Goal: Information Seeking & Learning: Check status

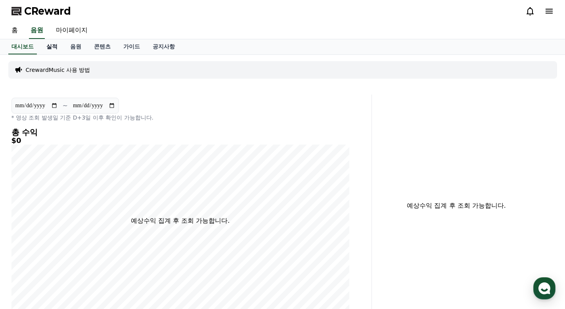
click at [56, 50] on link "실적" at bounding box center [52, 46] width 24 height 15
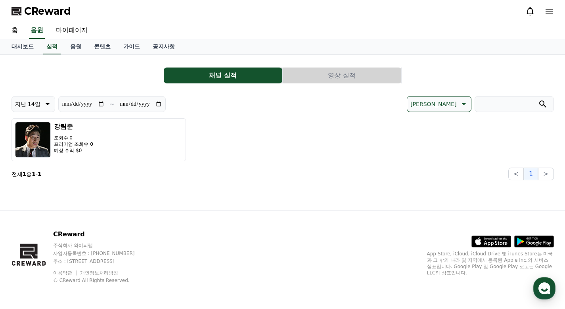
click at [323, 76] on button "영상 실적" at bounding box center [342, 75] width 119 height 16
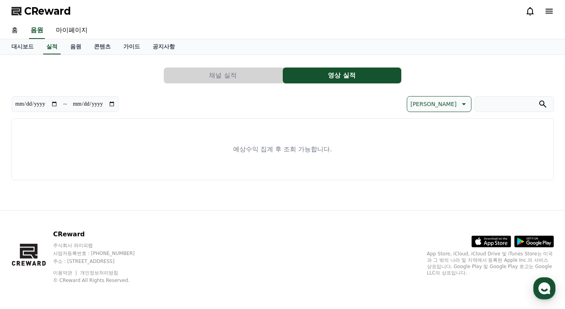
click at [246, 73] on button "채널 실적" at bounding box center [223, 75] width 119 height 16
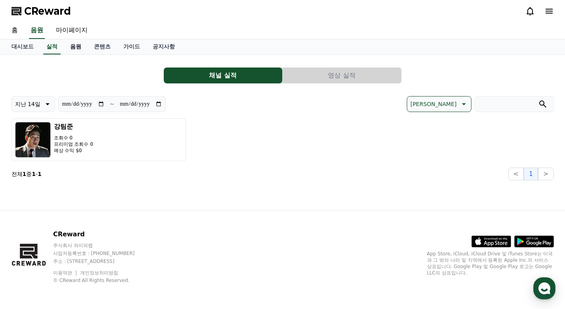
click at [73, 49] on link "음원" at bounding box center [76, 46] width 24 height 15
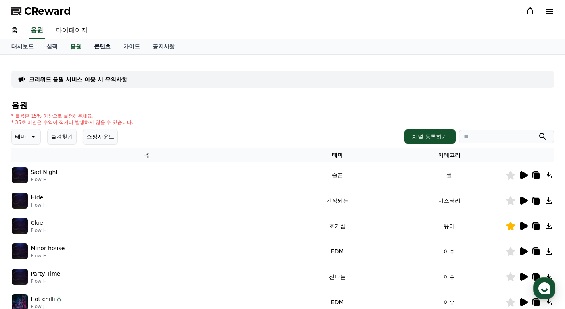
click at [103, 47] on link "콘텐츠" at bounding box center [102, 46] width 29 height 15
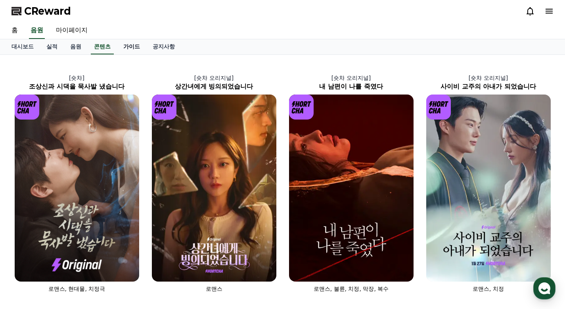
click at [129, 46] on link "가이드" at bounding box center [131, 46] width 29 height 15
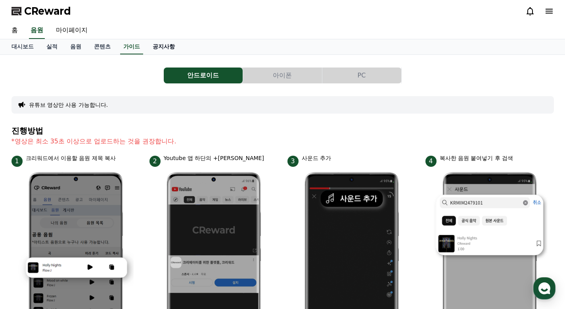
click at [159, 43] on link "공지사항" at bounding box center [163, 46] width 35 height 15
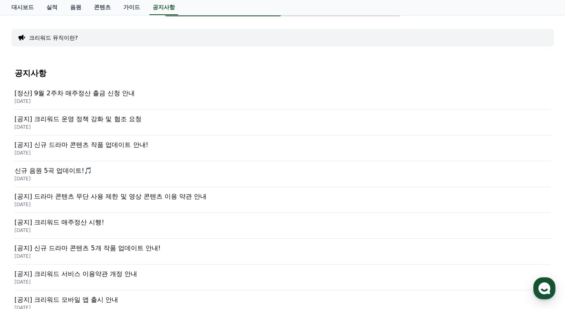
scroll to position [40, 0]
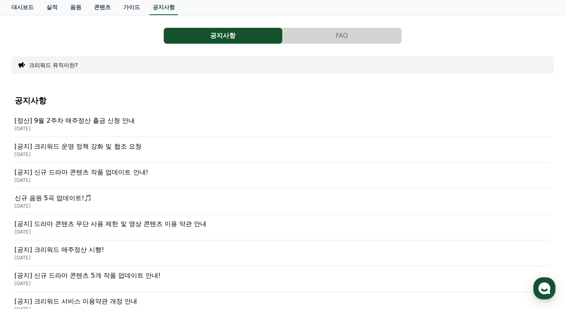
click at [163, 119] on p "[정산] 9월 2주차 매주정산 출금 신청 안내" at bounding box center [283, 121] width 536 height 10
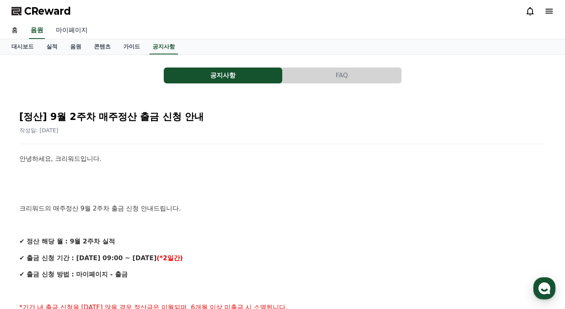
click at [83, 30] on link "마이페이지" at bounding box center [72, 30] width 44 height 17
select select "**********"
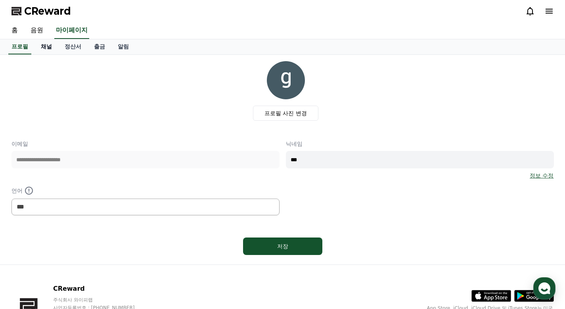
click at [50, 48] on link "채널" at bounding box center [47, 46] width 24 height 15
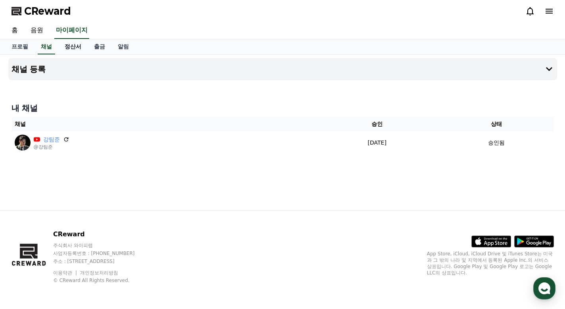
click at [71, 46] on link "정산서" at bounding box center [72, 46] width 29 height 15
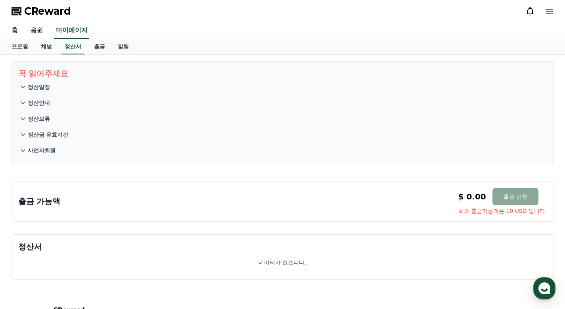
click at [42, 85] on p "정산일정" at bounding box center [39, 87] width 22 height 8
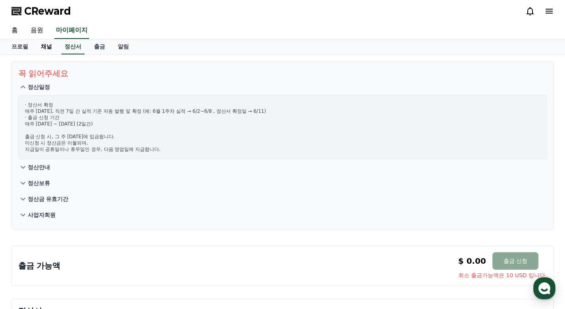
click at [43, 45] on link "채널" at bounding box center [47, 46] width 24 height 15
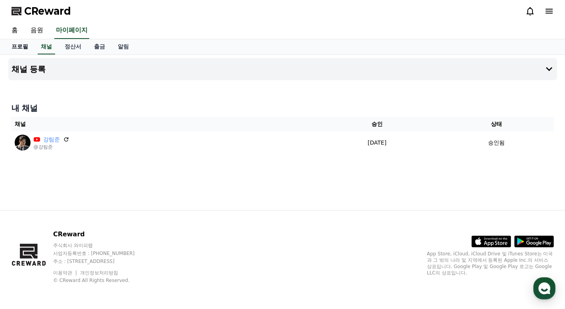
click at [16, 46] on link "프로필" at bounding box center [19, 46] width 29 height 15
select select "**********"
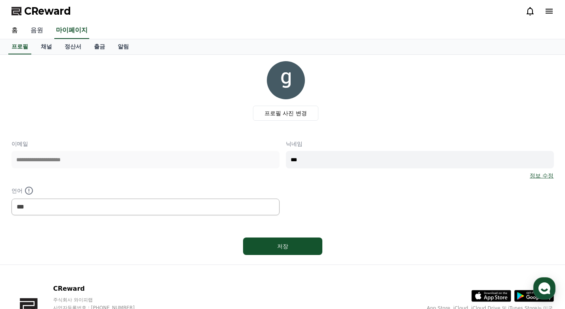
click at [42, 31] on link "음원" at bounding box center [36, 30] width 25 height 17
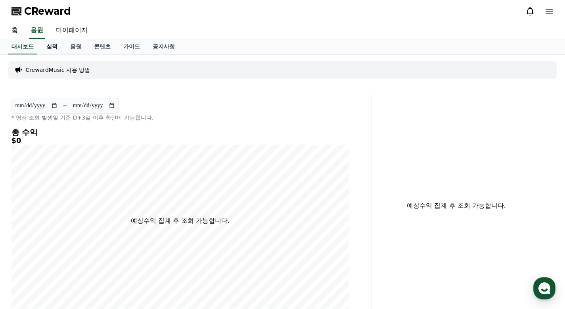
click at [57, 46] on link "실적" at bounding box center [52, 46] width 24 height 15
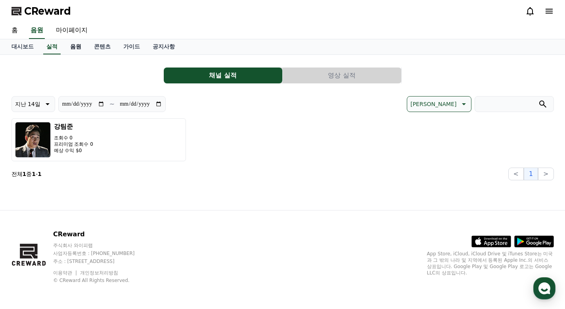
click at [75, 46] on link "음원" at bounding box center [76, 46] width 24 height 15
